Goal: Task Accomplishment & Management: Use online tool/utility

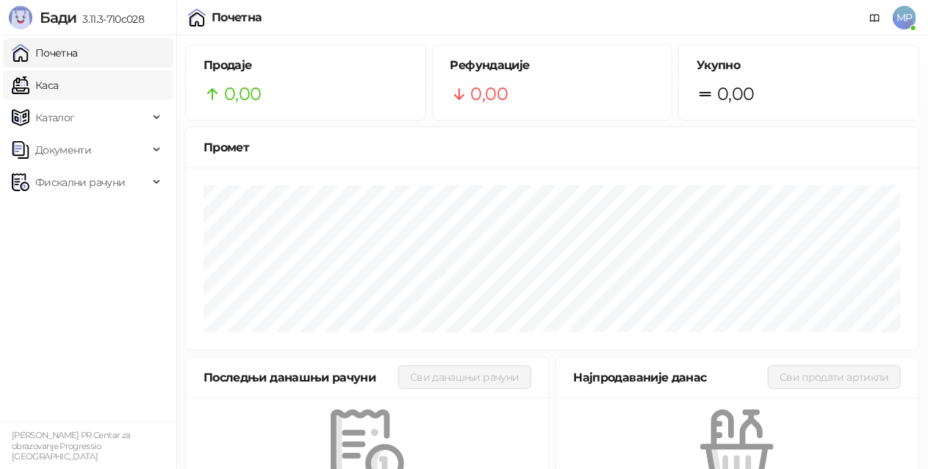
click at [58, 87] on link "Каса" at bounding box center [35, 85] width 46 height 29
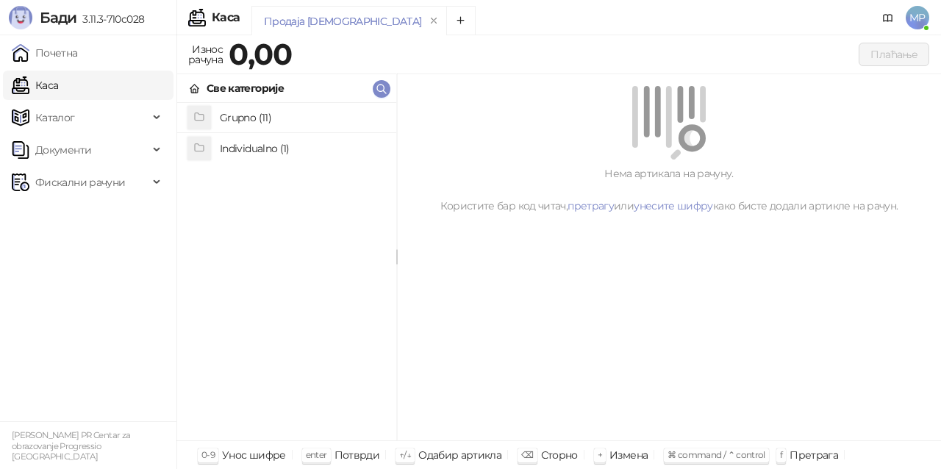
click at [256, 118] on h4 "Grupno (11)" at bounding box center [302, 118] width 165 height 24
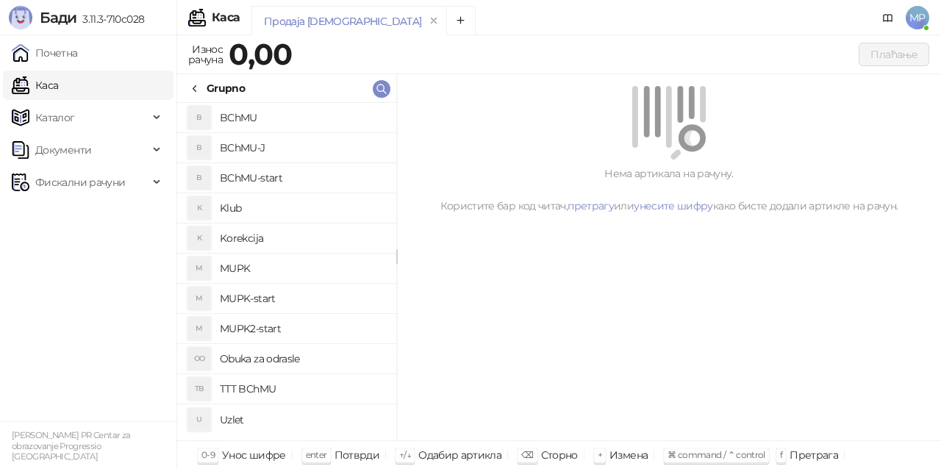
click at [297, 147] on h4 "BChMU-J" at bounding box center [302, 148] width 165 height 24
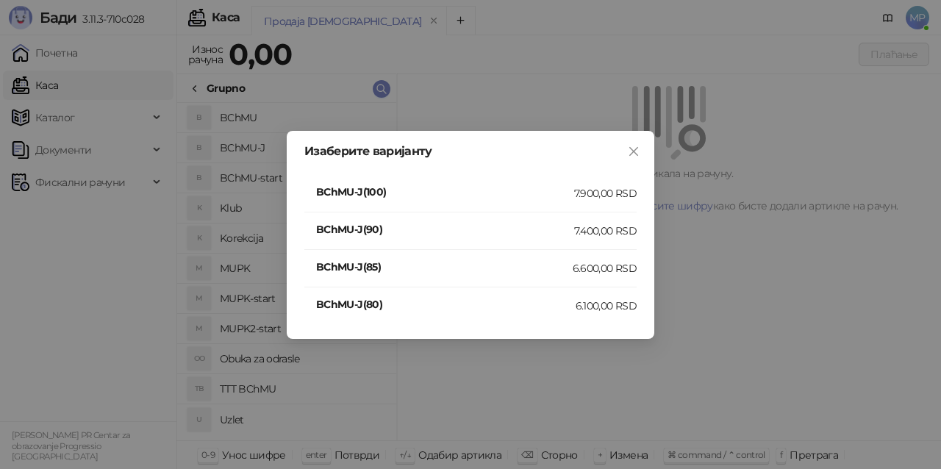
click at [624, 226] on div "7.400,00 RSD" at bounding box center [605, 231] width 62 height 16
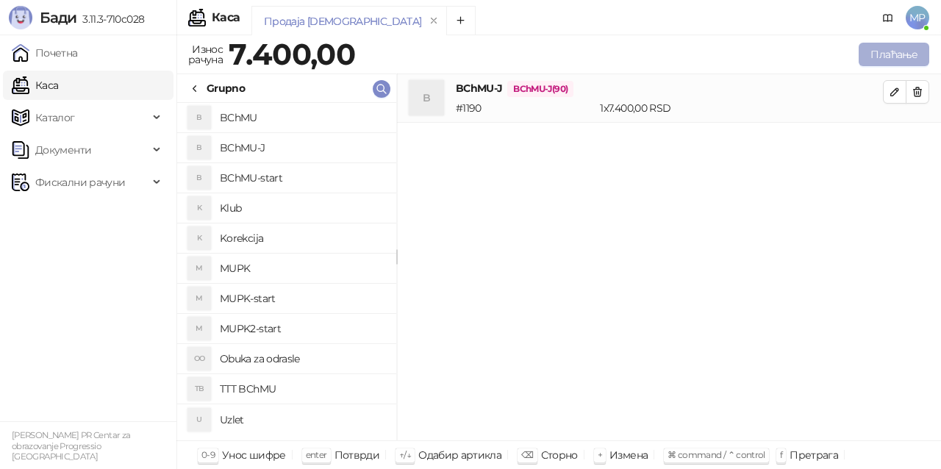
click at [900, 60] on button "Плаћање" at bounding box center [893, 55] width 71 height 24
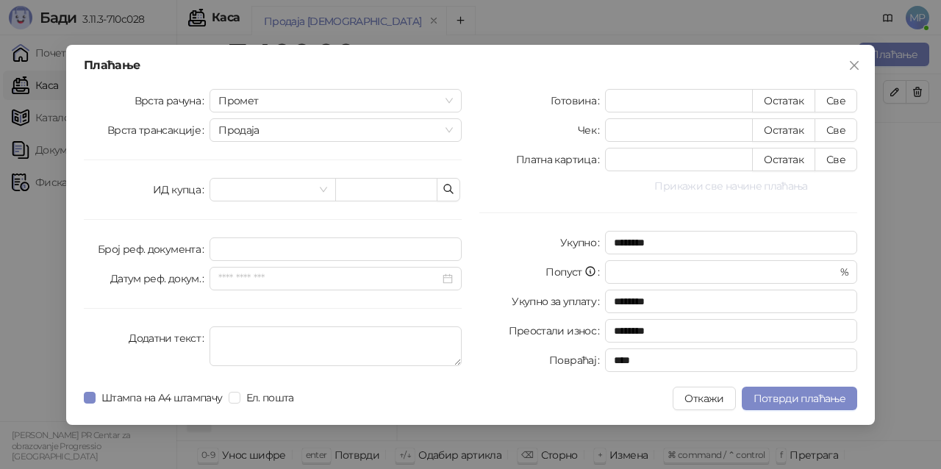
click at [730, 188] on button "Прикажи све начине плаћања" at bounding box center [731, 186] width 252 height 18
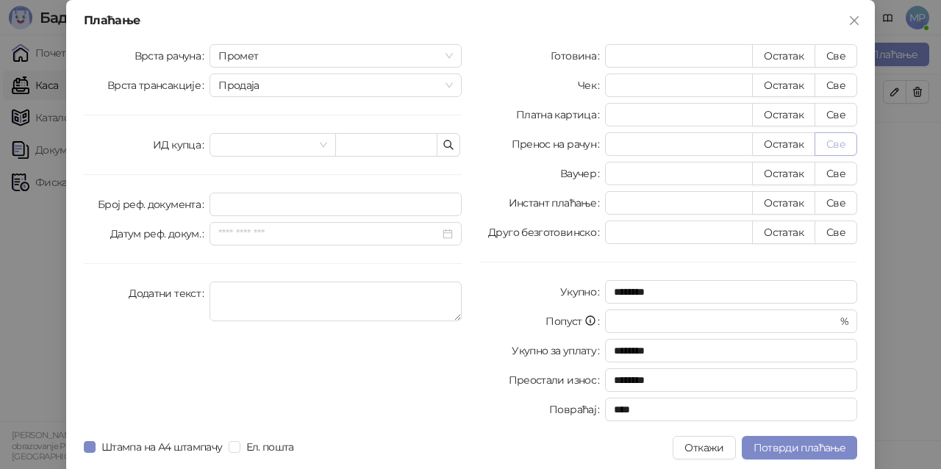
click at [827, 148] on button "Све" at bounding box center [835, 144] width 43 height 24
type input "****"
click at [816, 448] on span "Потврди плаћање" at bounding box center [799, 447] width 92 height 13
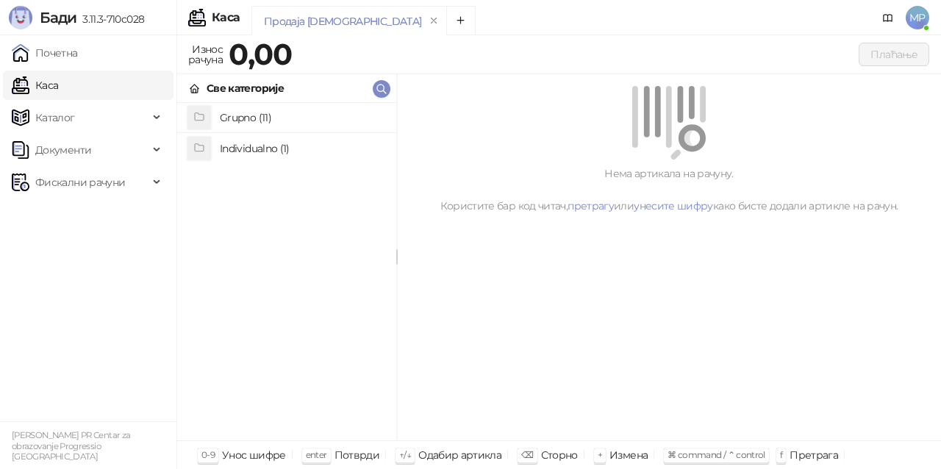
click at [279, 123] on h4 "Grupno (11)" at bounding box center [302, 118] width 165 height 24
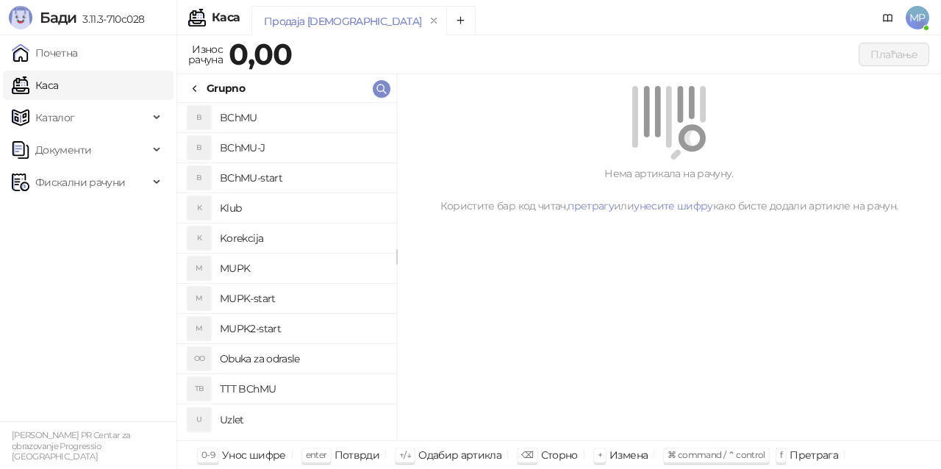
click at [284, 264] on h4 "MUPK" at bounding box center [302, 268] width 165 height 24
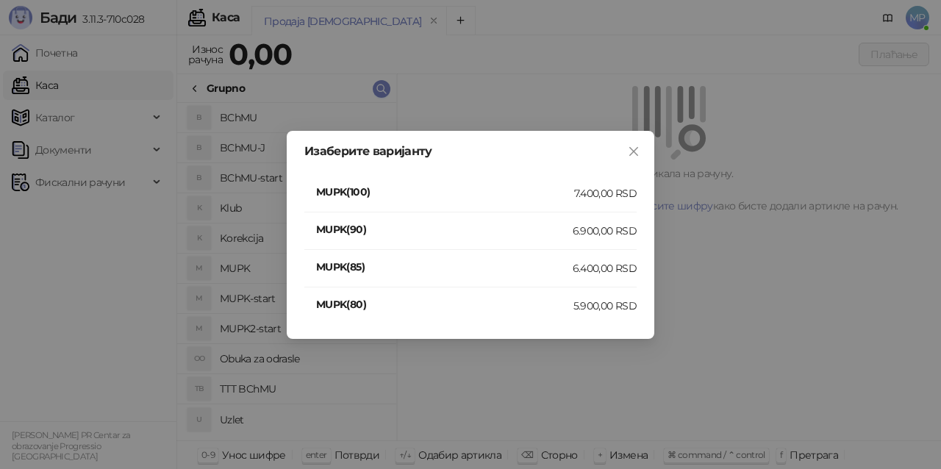
click at [610, 191] on div "7.400,00 RSD" at bounding box center [605, 193] width 62 height 16
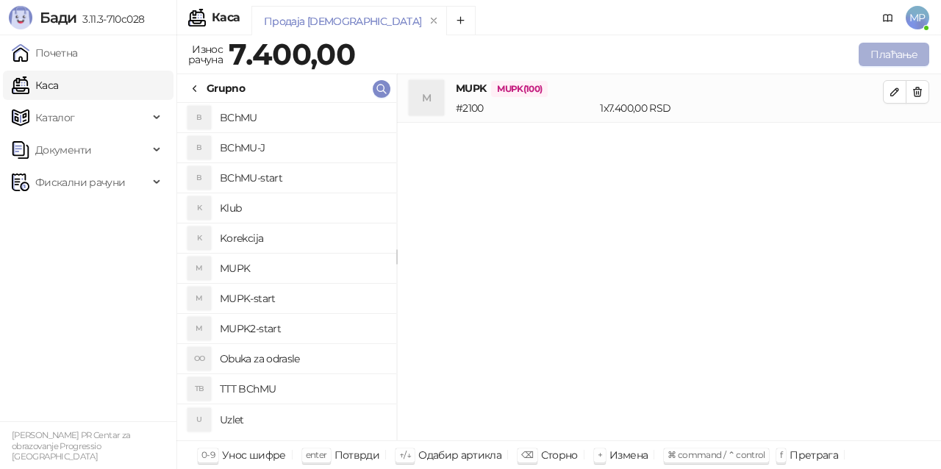
click at [897, 51] on button "Плаћање" at bounding box center [893, 55] width 71 height 24
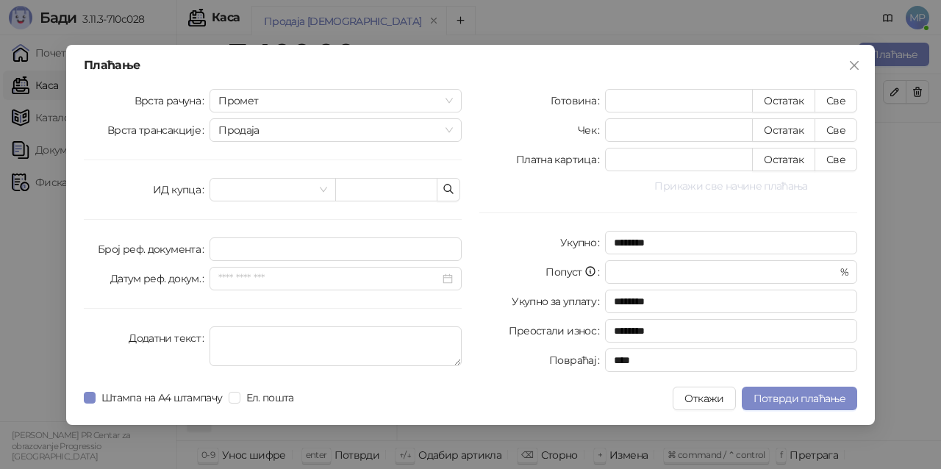
click at [695, 188] on button "Прикажи све начине плаћања" at bounding box center [731, 186] width 252 height 18
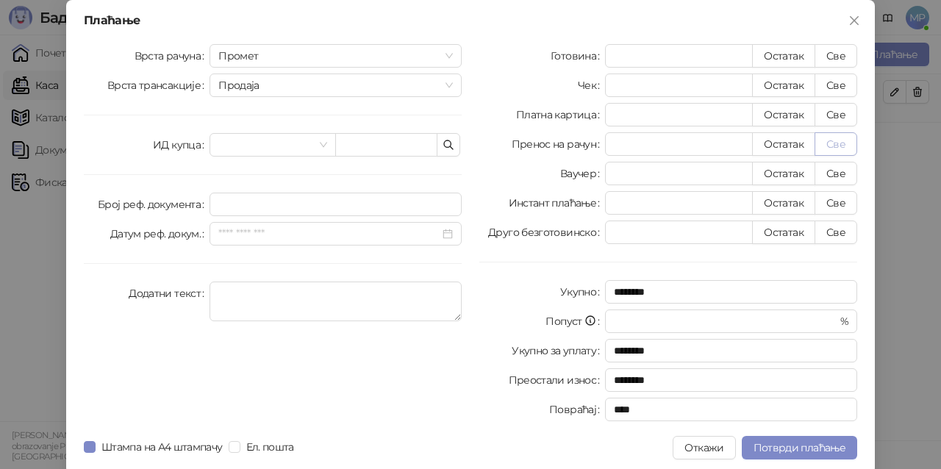
click at [841, 145] on button "Све" at bounding box center [835, 144] width 43 height 24
type input "****"
click at [830, 445] on span "Потврди плаћање" at bounding box center [799, 447] width 92 height 13
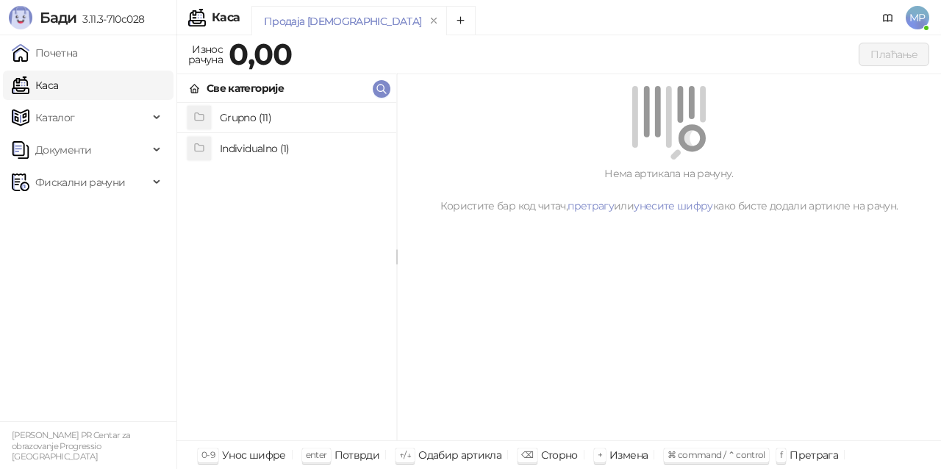
click at [284, 115] on h4 "Grupno (11)" at bounding box center [302, 118] width 165 height 24
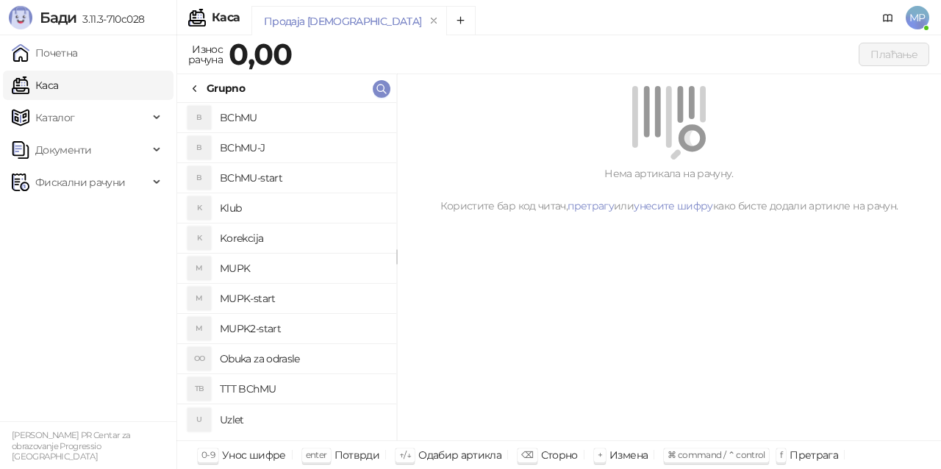
click at [312, 297] on h4 "MUPK-start" at bounding box center [302, 299] width 165 height 24
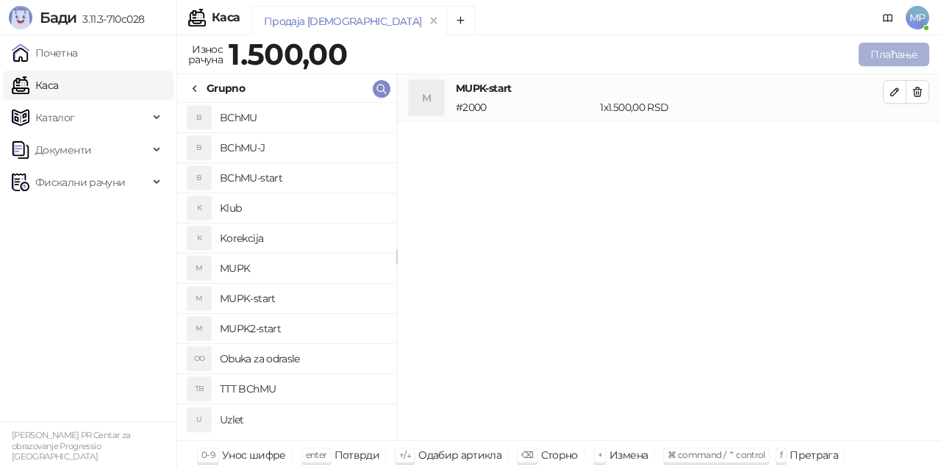
click at [895, 54] on button "Плаћање" at bounding box center [893, 55] width 71 height 24
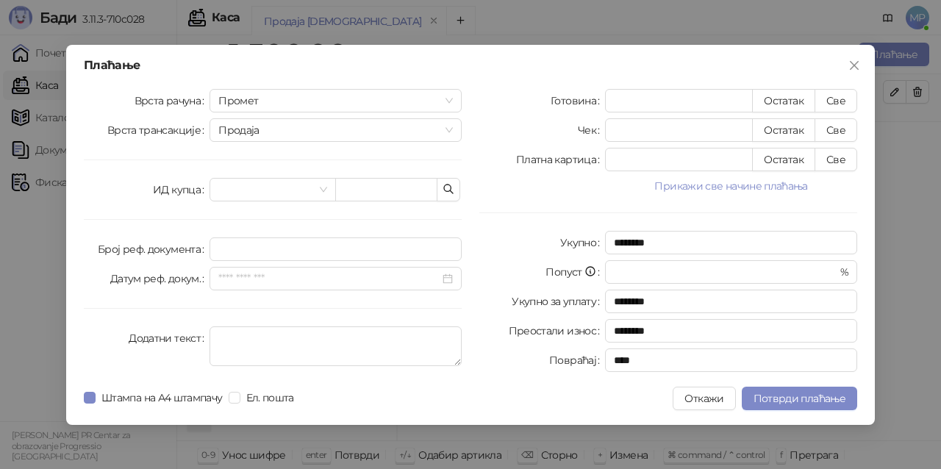
drag, startPoint x: 725, startPoint y: 188, endPoint x: 658, endPoint y: 189, distance: 66.1
click at [725, 188] on button "Прикажи све начине плаћања" at bounding box center [731, 186] width 252 height 18
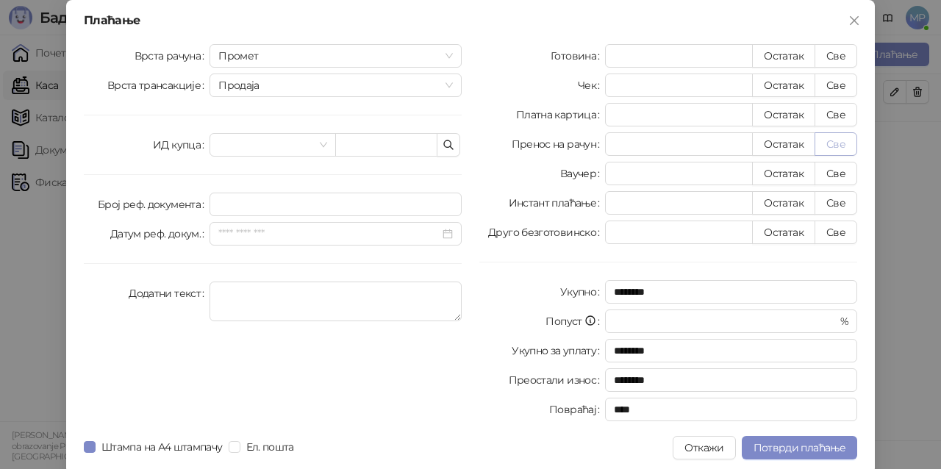
click at [831, 140] on button "Све" at bounding box center [835, 144] width 43 height 24
type input "****"
click at [811, 450] on span "Потврди плаћање" at bounding box center [799, 447] width 92 height 13
